Goal: Task Accomplishment & Management: Use online tool/utility

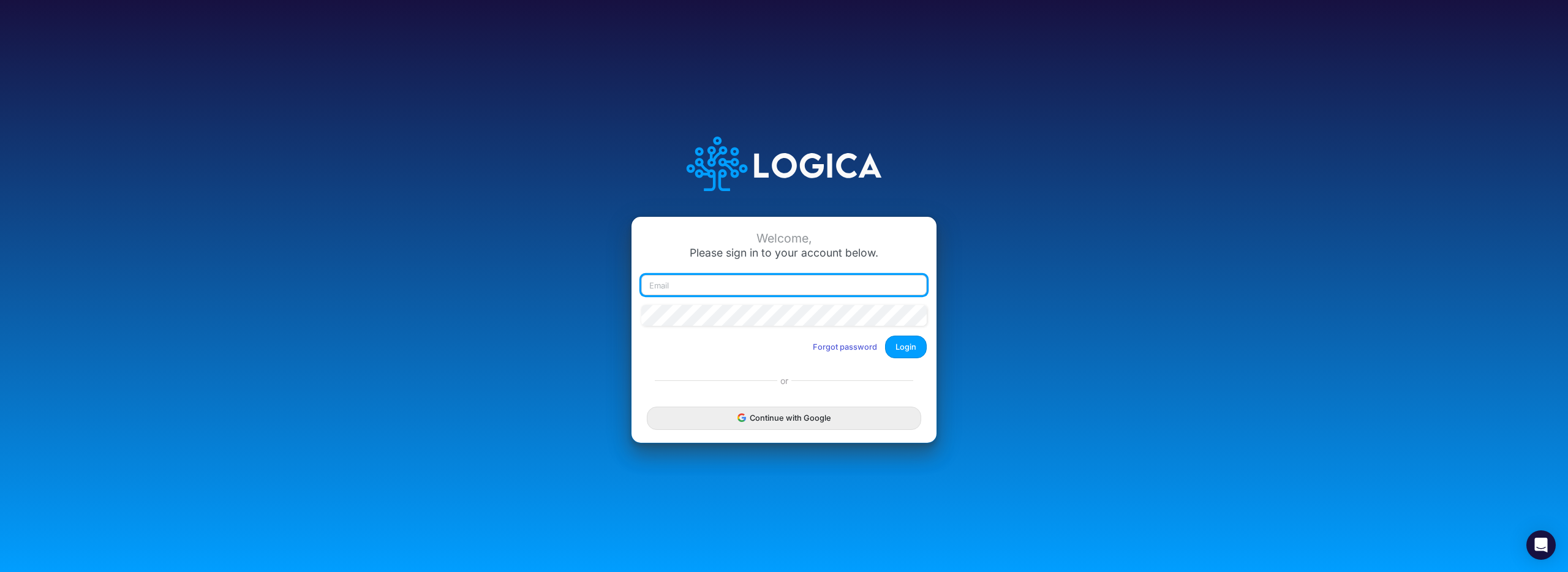
click at [707, 282] on input "email" at bounding box center [784, 285] width 286 height 21
drag, startPoint x: 755, startPoint y: 284, endPoint x: 619, endPoint y: 285, distance: 136.0
click at [619, 285] on div "Welcome, Please sign in to your account below. [EMAIL_ADDRESS][DOMAIN_NAME] For…" at bounding box center [784, 286] width 1046 height 349
type input "[EMAIL_ADDRESS][DOMAIN_NAME]"
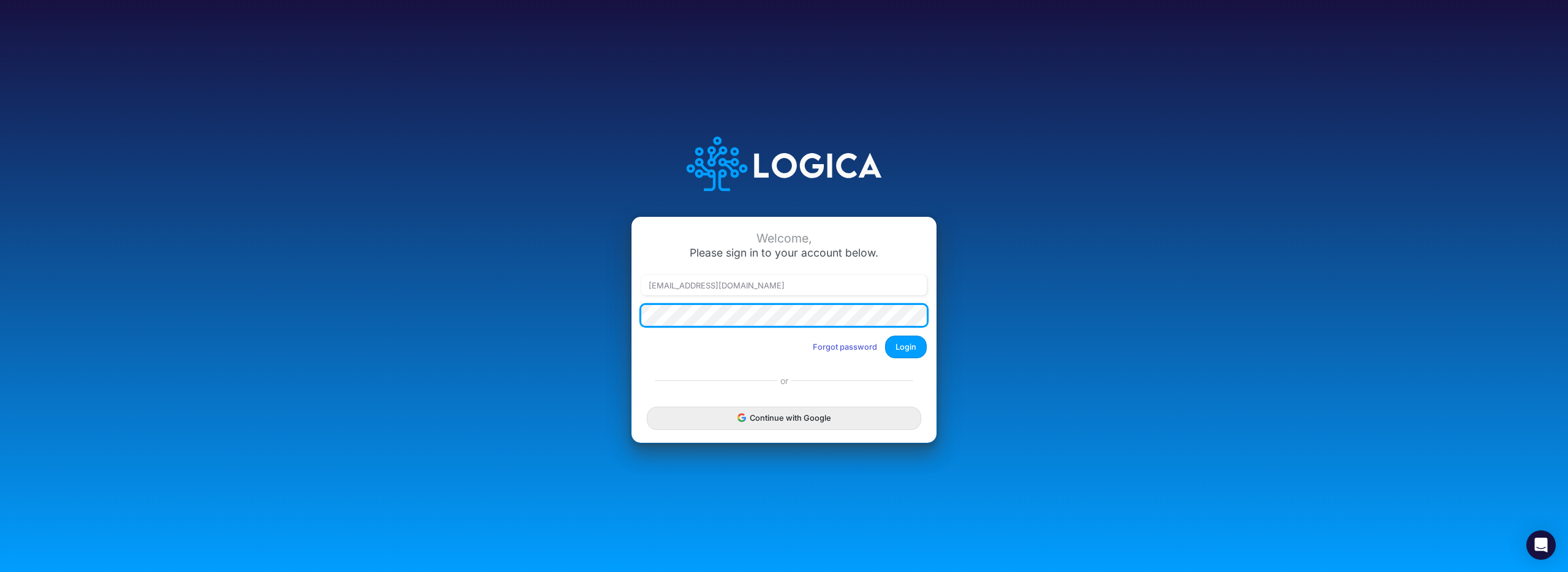
click at [625, 314] on div "Welcome, Please sign in to your account below. [PERSON_NAME][EMAIL_ADDRESS][DOM…" at bounding box center [784, 286] width 1046 height 349
click at [885, 336] on button "Login" at bounding box center [906, 347] width 41 height 23
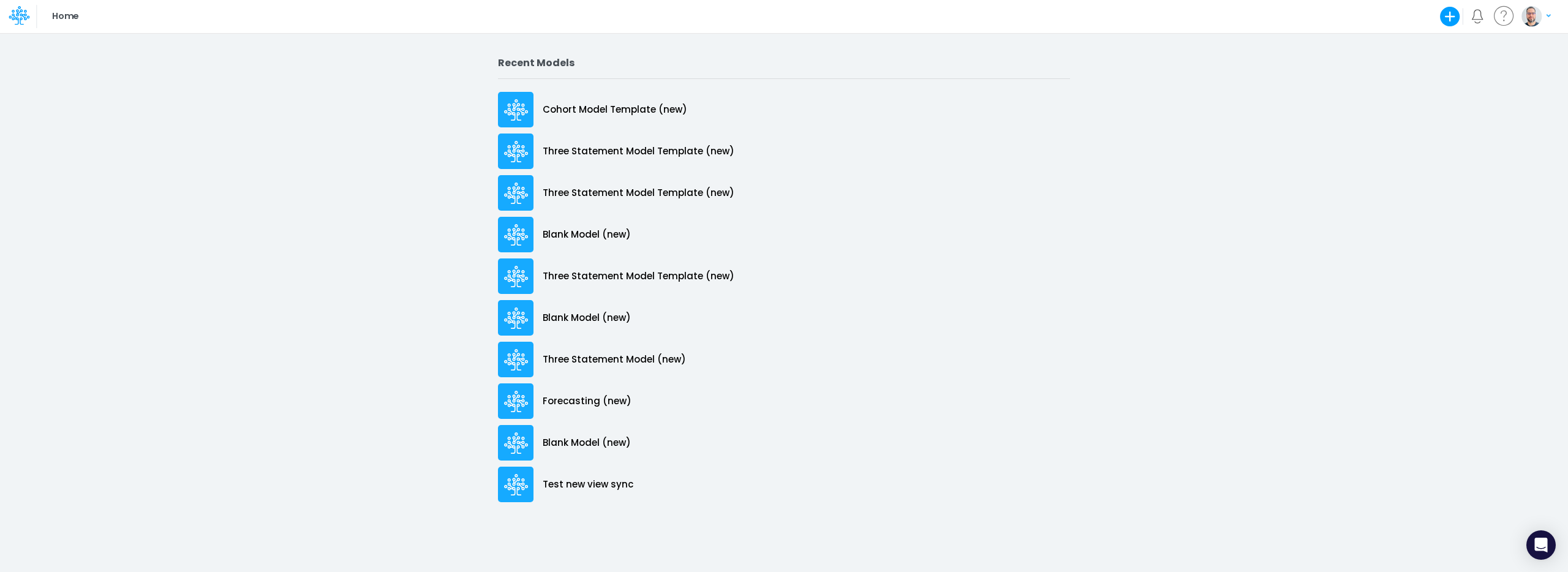
click at [1479, 17] on icon "Notifications" at bounding box center [1477, 16] width 14 height 14
click at [1459, 17] on icon "button" at bounding box center [1450, 17] width 20 height 20
click at [1319, 65] on button "Blank Model" at bounding box center [1360, 65] width 201 height 19
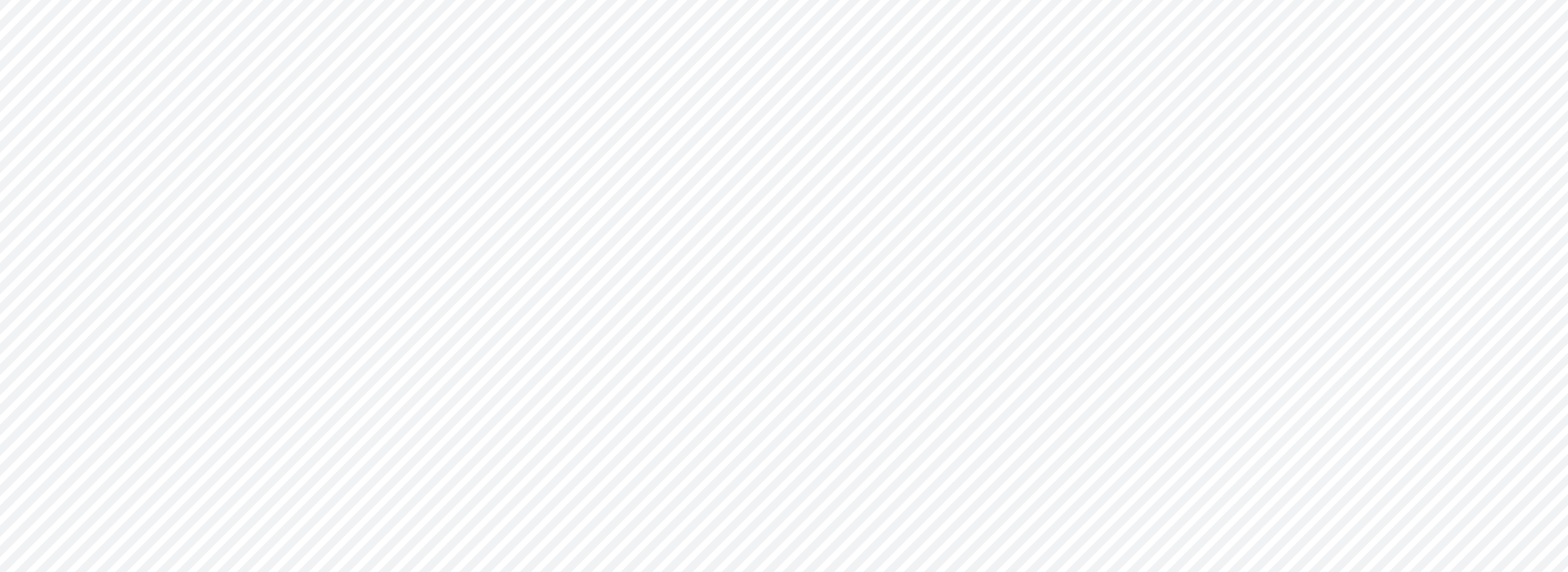
type input "0"
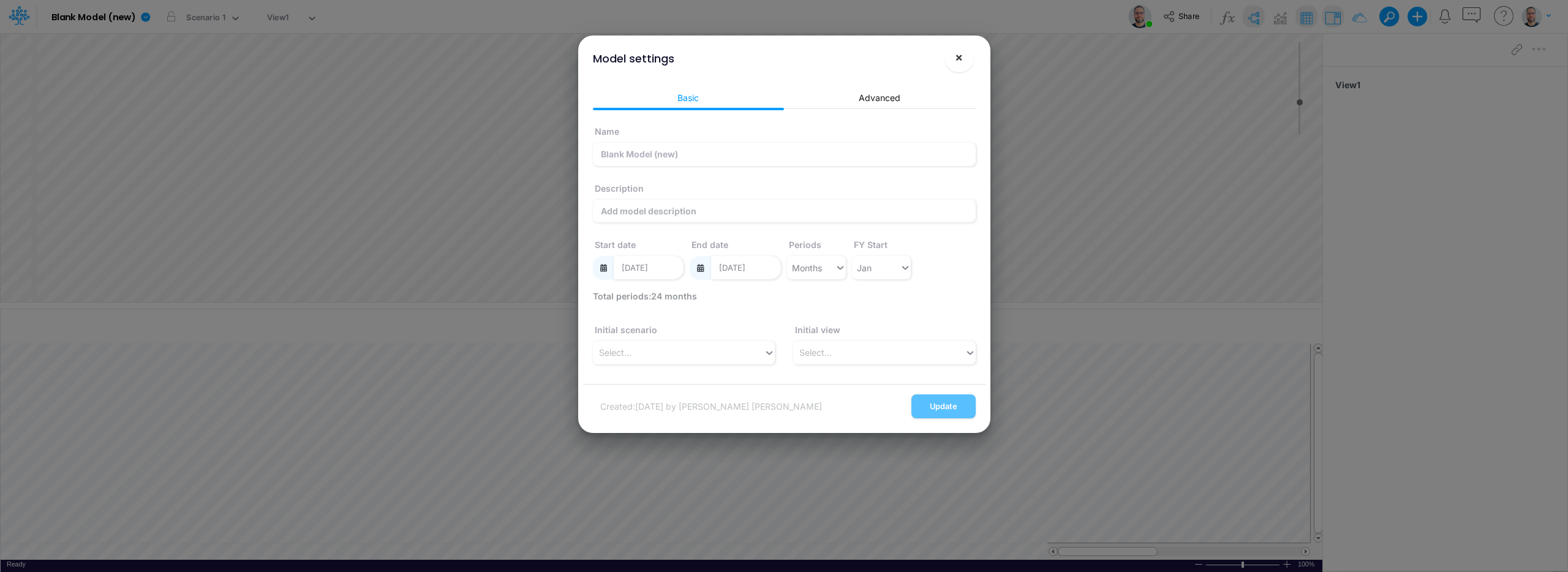
click at [958, 57] on span "×" at bounding box center [959, 57] width 8 height 15
